Goal: Transaction & Acquisition: Obtain resource

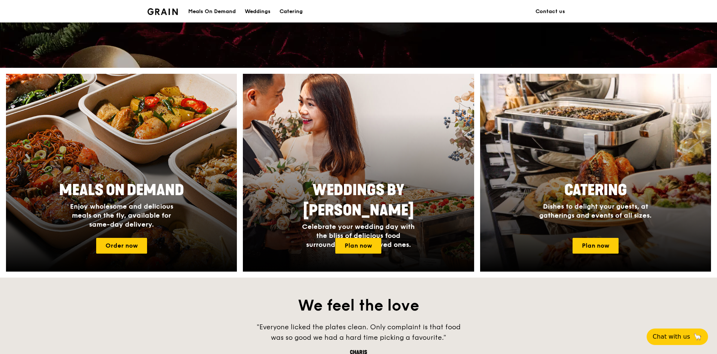
scroll to position [262, 0]
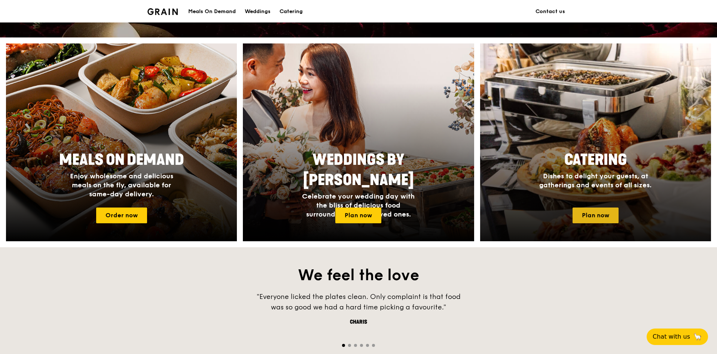
click at [592, 211] on link "Plan now" at bounding box center [595, 215] width 46 height 16
click at [597, 223] on div at bounding box center [595, 142] width 254 height 217
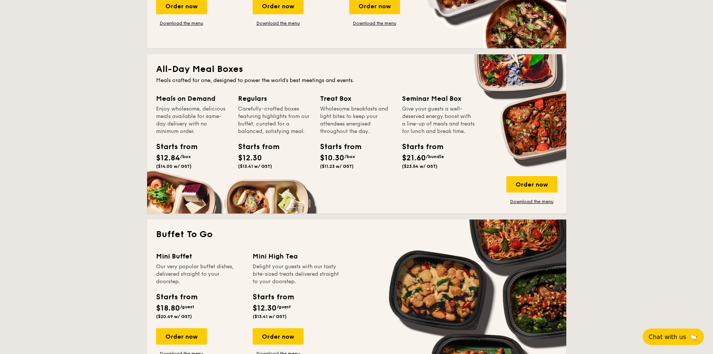
scroll to position [449, 0]
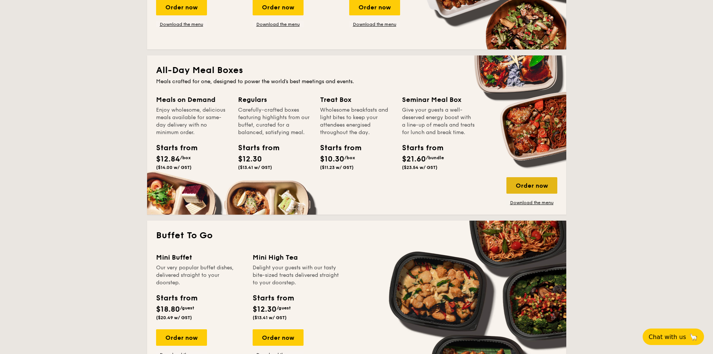
click at [532, 183] on div "Order now" at bounding box center [531, 185] width 51 height 16
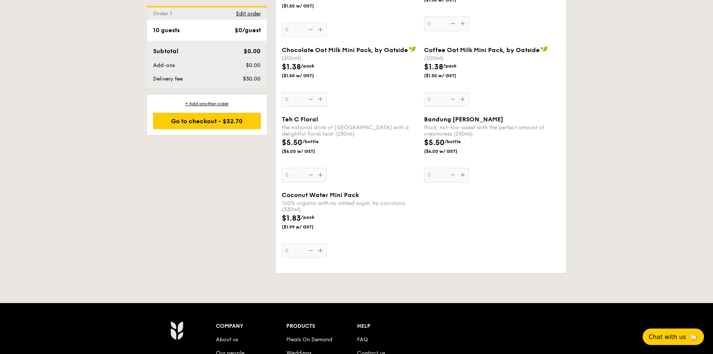
scroll to position [1422, 0]
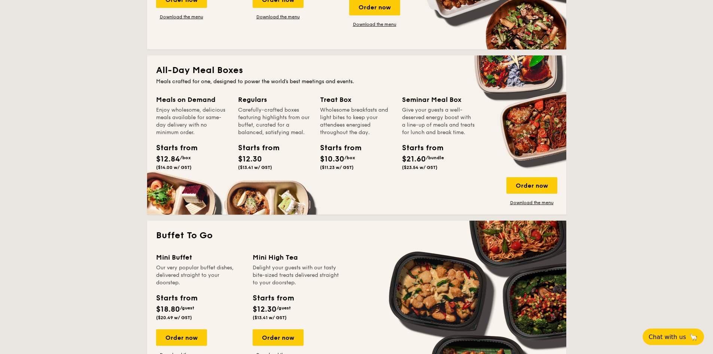
scroll to position [1267, 0]
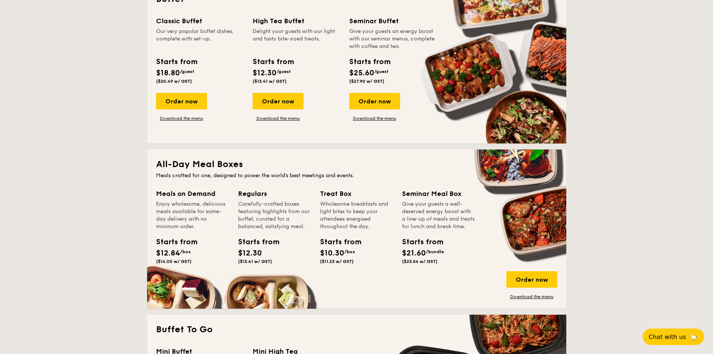
scroll to position [374, 0]
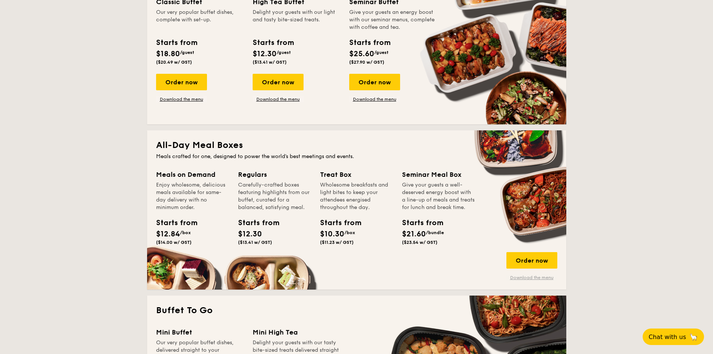
click at [528, 278] on link "Download the menu" at bounding box center [531, 277] width 51 height 6
